Goal: Use online tool/utility: Utilize a website feature to perform a specific function

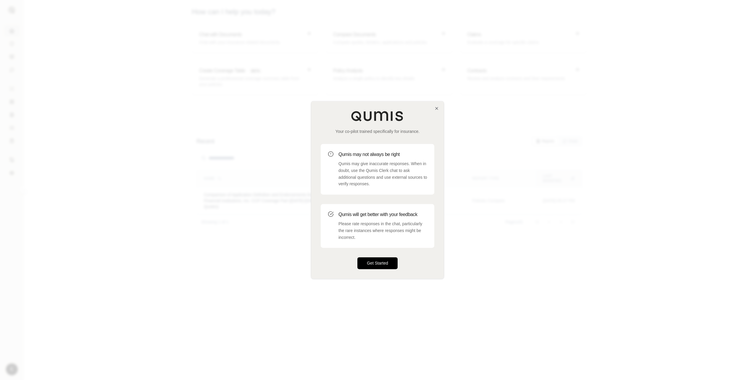
click at [379, 260] on button "Get Started" at bounding box center [378, 264] width 40 height 12
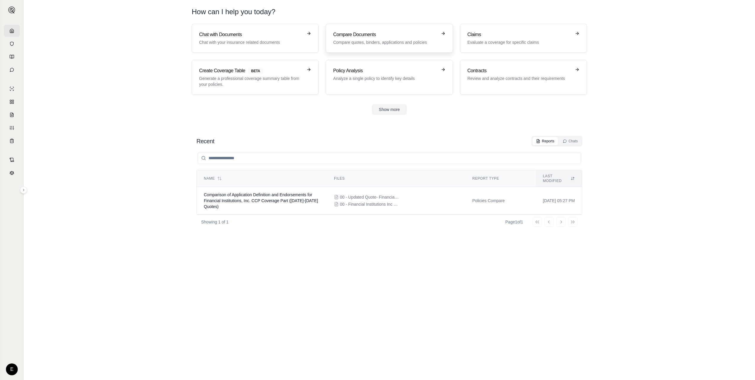
click at [369, 42] on p "Compare quotes, binders, applications and policies" at bounding box center [385, 42] width 104 height 6
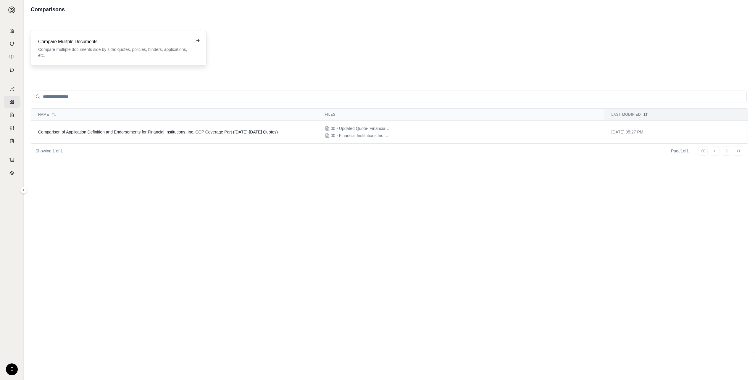
click at [96, 57] on p "Compare multiple documents side by side: quotes, policies, binders, application…" at bounding box center [114, 52] width 153 height 12
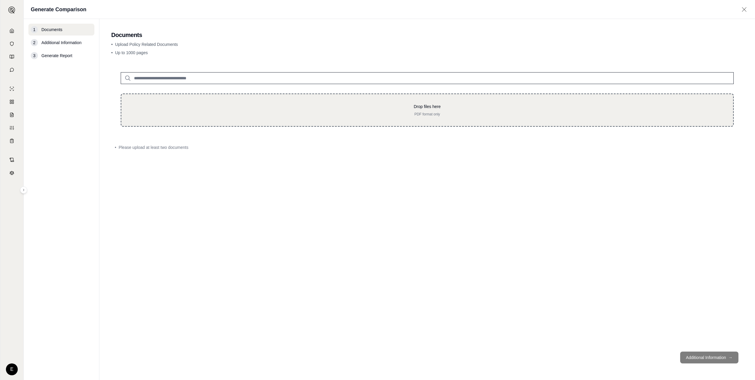
click at [434, 115] on p "PDF format only" at bounding box center [427, 114] width 593 height 5
type input "**********"
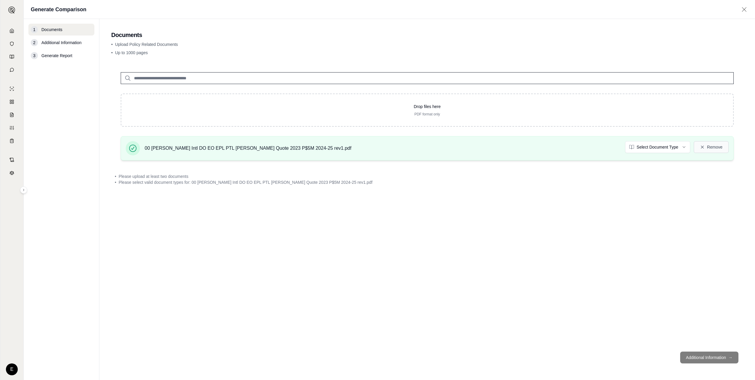
click at [715, 147] on button "Remove" at bounding box center [711, 147] width 35 height 12
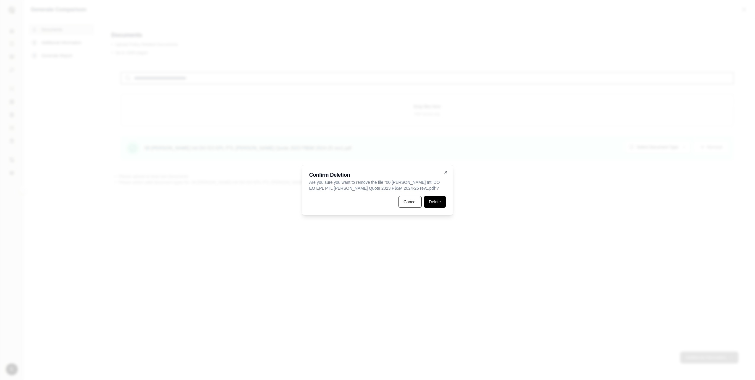
click at [434, 201] on button "Delete" at bounding box center [435, 202] width 22 height 12
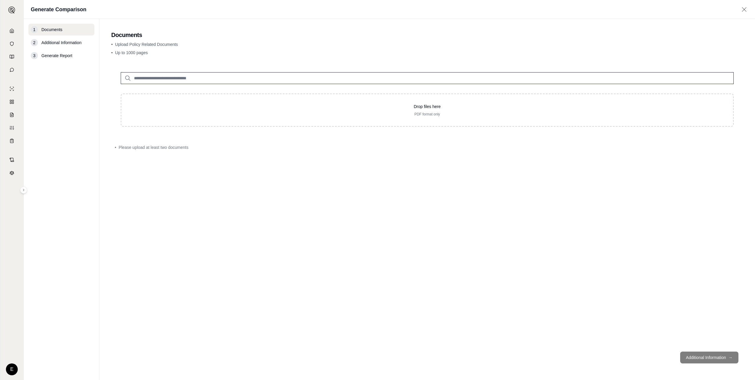
click at [186, 127] on div "Drop files here PDF format only" at bounding box center [427, 99] width 632 height 73
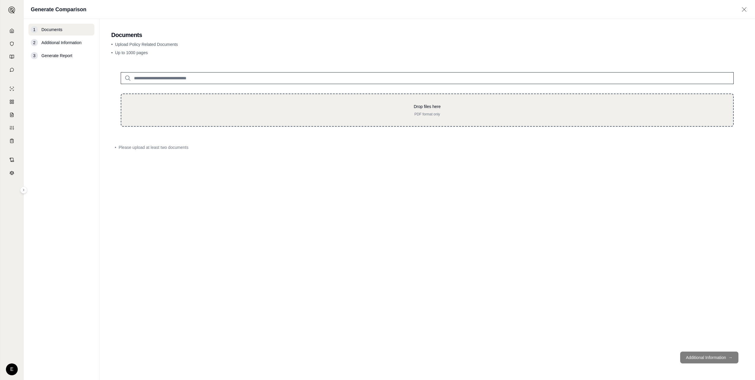
click at [190, 114] on p "PDF format only" at bounding box center [427, 114] width 593 height 5
type input "**********"
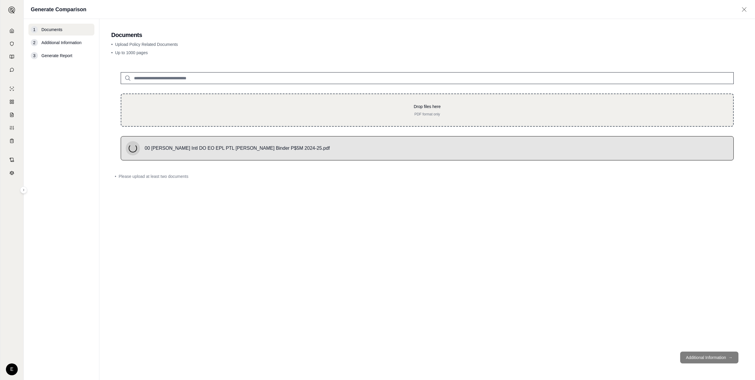
click at [166, 94] on div "Drop files here PDF format only" at bounding box center [427, 110] width 613 height 33
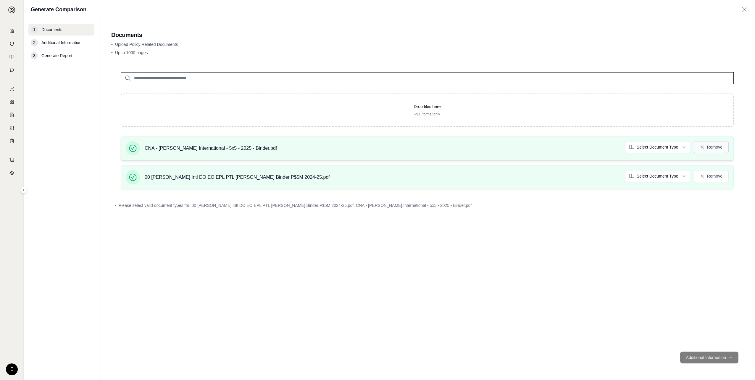
click at [710, 148] on button "Remove" at bounding box center [711, 147] width 35 height 12
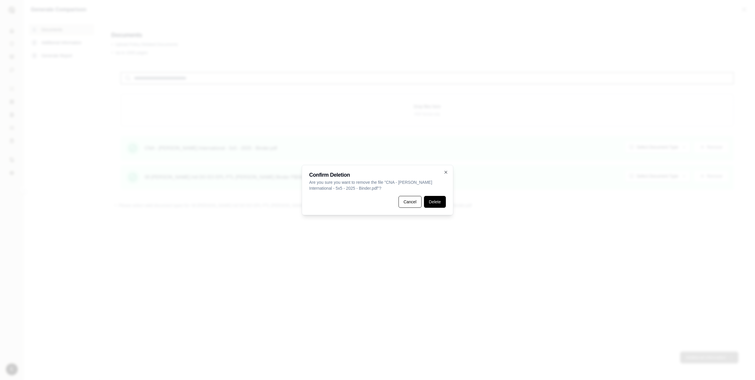
click at [433, 202] on button "Delete" at bounding box center [435, 202] width 22 height 12
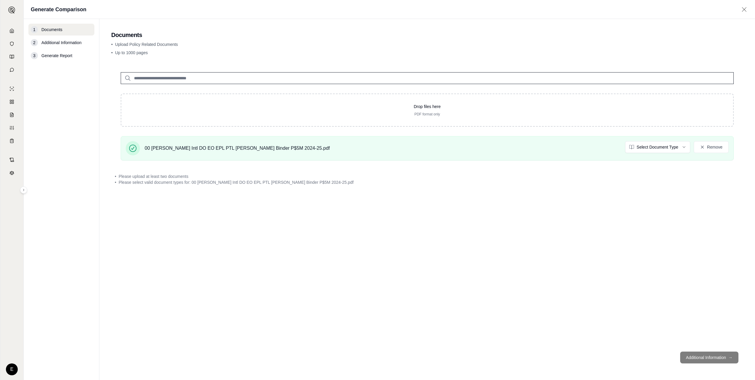
click at [442, 173] on div "• Please upload at least two documents • Please select valid document types for…" at bounding box center [427, 179] width 632 height 19
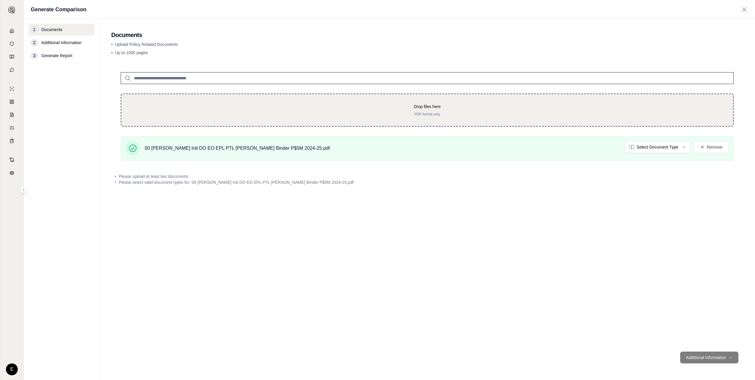
click at [362, 116] on p "PDF format only" at bounding box center [427, 114] width 593 height 5
type input "**********"
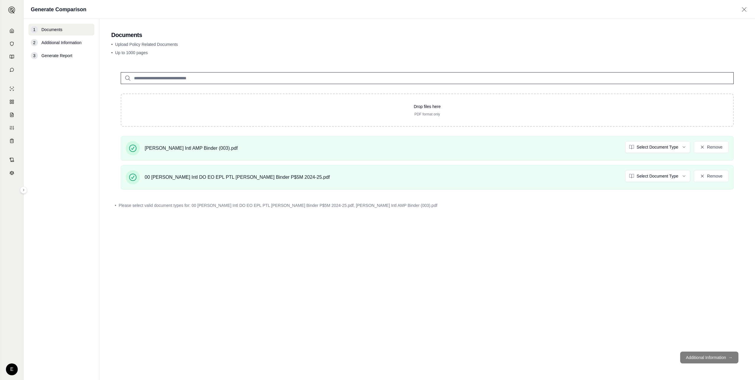
click at [708, 358] on footer "Additional Information →" at bounding box center [427, 357] width 632 height 21
click at [694, 359] on footer "Additional Information →" at bounding box center [427, 357] width 632 height 21
click at [682, 147] on html "E Generate Comparison 1 Documents 2 Additional Information 3 Generate Report Do…" at bounding box center [377, 190] width 755 height 380
click at [672, 177] on html "E Generate Comparison 1 Documents 2 Additional Information 3 Generate Report Do…" at bounding box center [377, 190] width 755 height 380
click at [699, 357] on button "Additional Information →" at bounding box center [710, 358] width 58 height 12
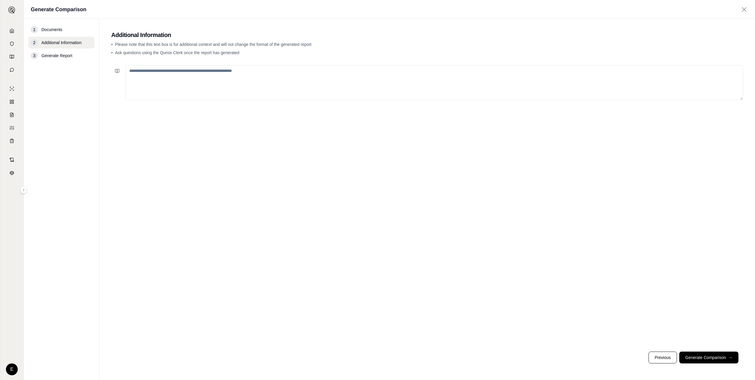
click at [188, 86] on textarea at bounding box center [435, 82] width 618 height 35
type textarea "**********"
click at [691, 356] on button "Generate Comparison →" at bounding box center [709, 358] width 59 height 12
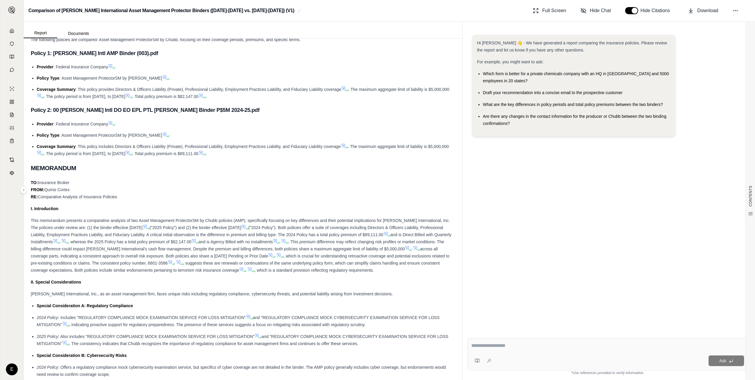
scroll to position [89, 0]
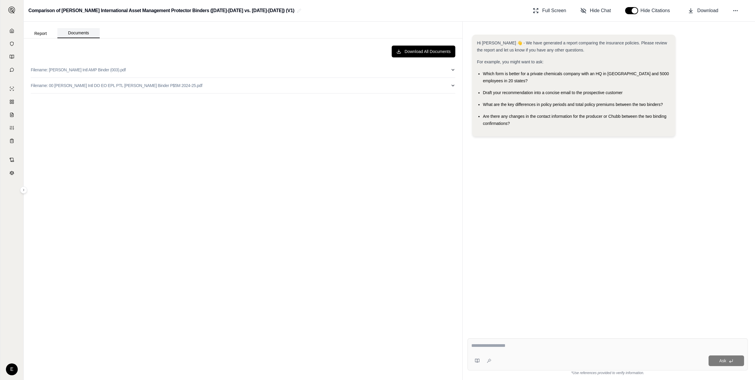
click at [84, 31] on button "Documents" at bounding box center [78, 33] width 42 height 10
click at [416, 50] on button "Download All Documents" at bounding box center [424, 52] width 64 height 12
click at [416, 52] on button "Download All Documents" at bounding box center [424, 52] width 64 height 12
